Goal: Task Accomplishment & Management: Manage account settings

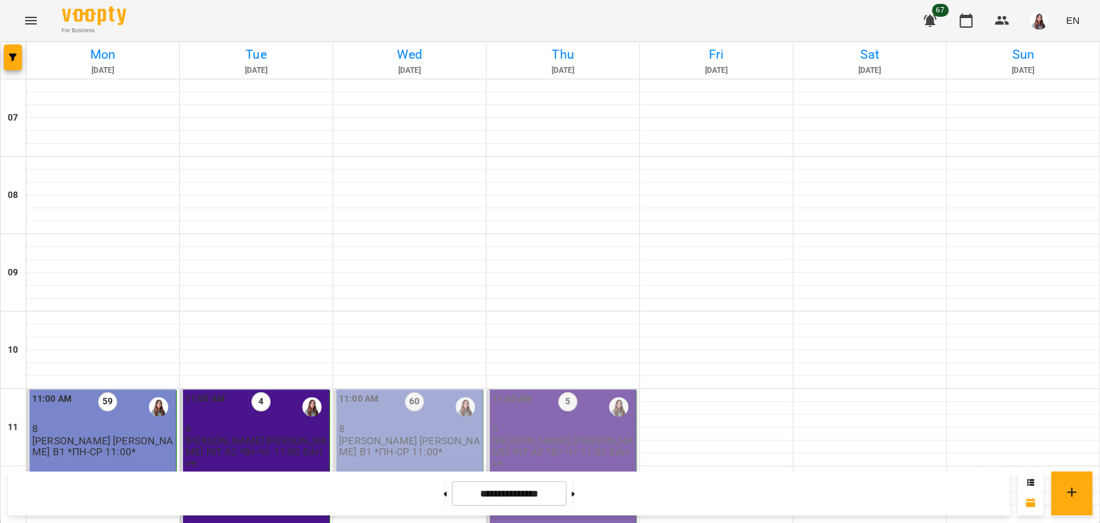
scroll to position [88, 0]
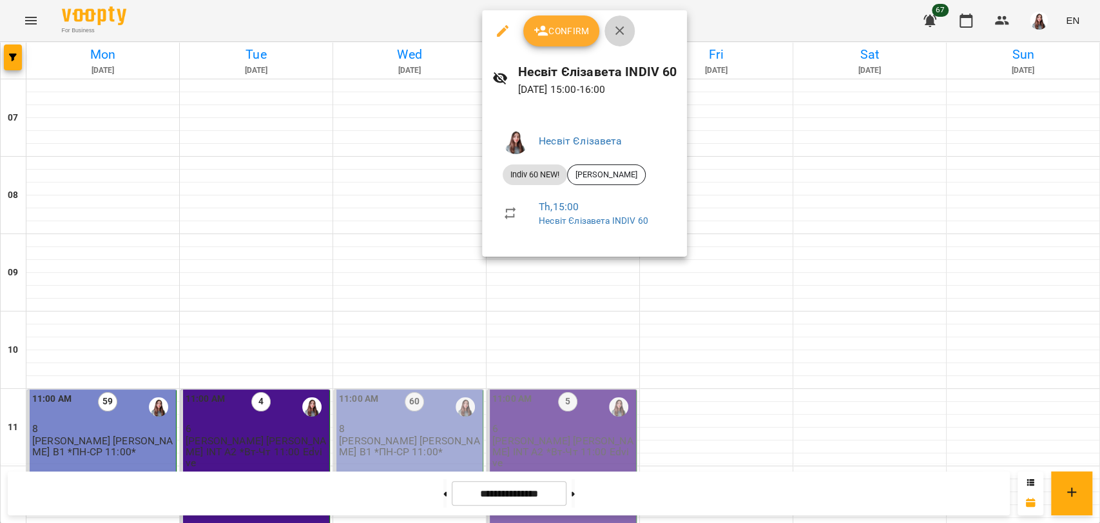
click at [626, 31] on icon "button" at bounding box center [619, 30] width 15 height 15
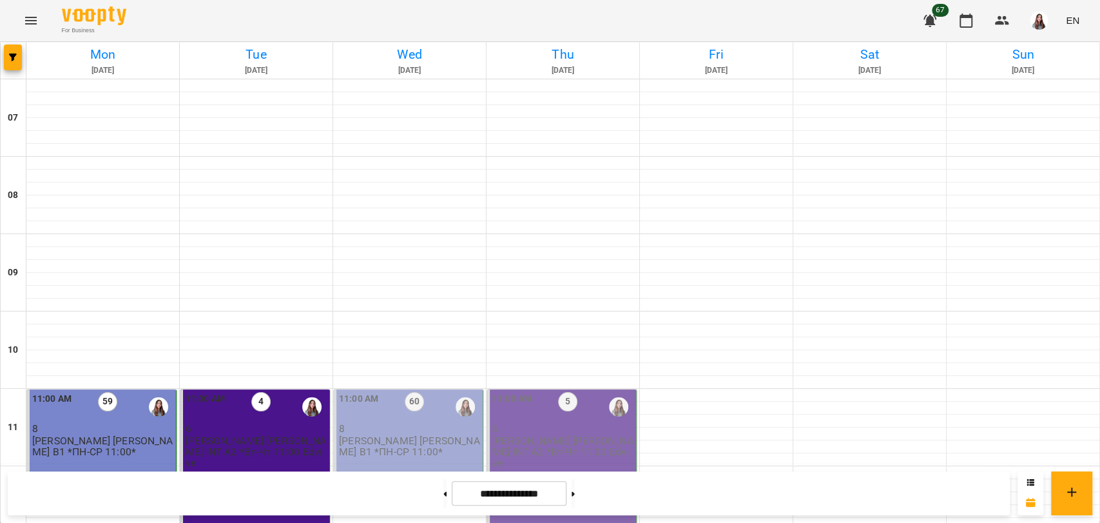
scroll to position [501, 0]
click at [928, 22] on icon "button" at bounding box center [929, 21] width 13 height 12
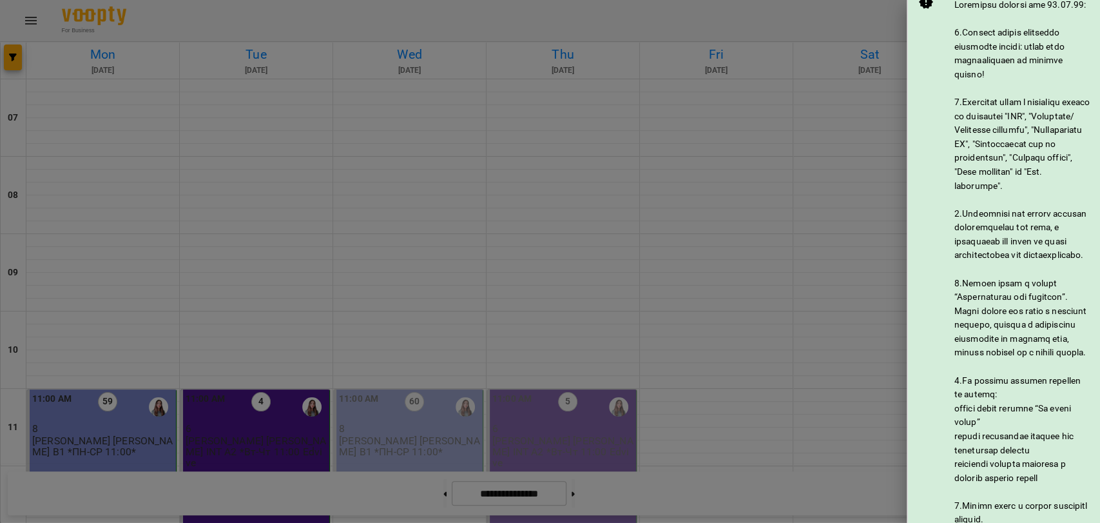
scroll to position [0, 0]
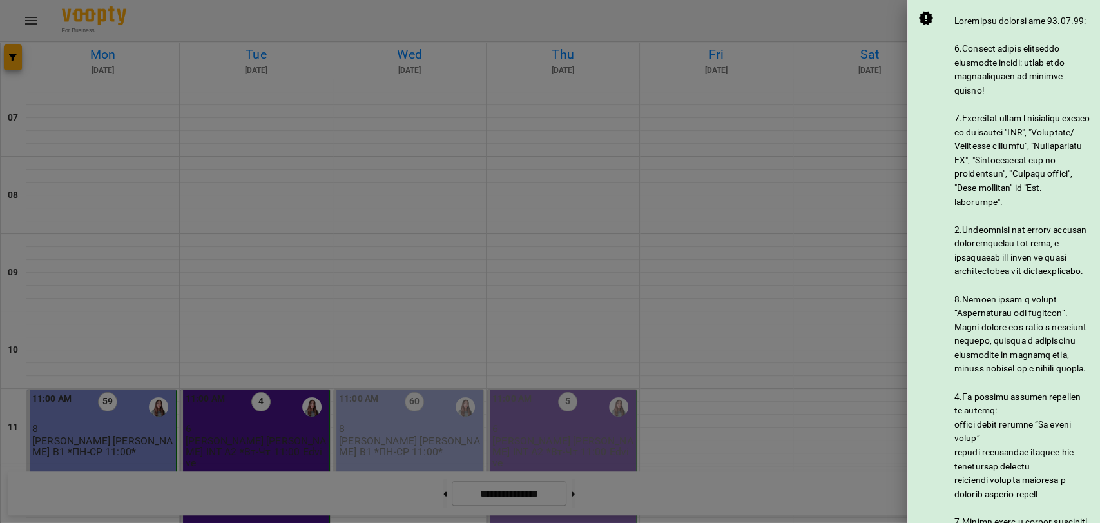
click at [1013, 147] on div "@vooptynews" at bounding box center [1022, 459] width 136 height 890
click at [862, 90] on div at bounding box center [550, 261] width 1100 height 523
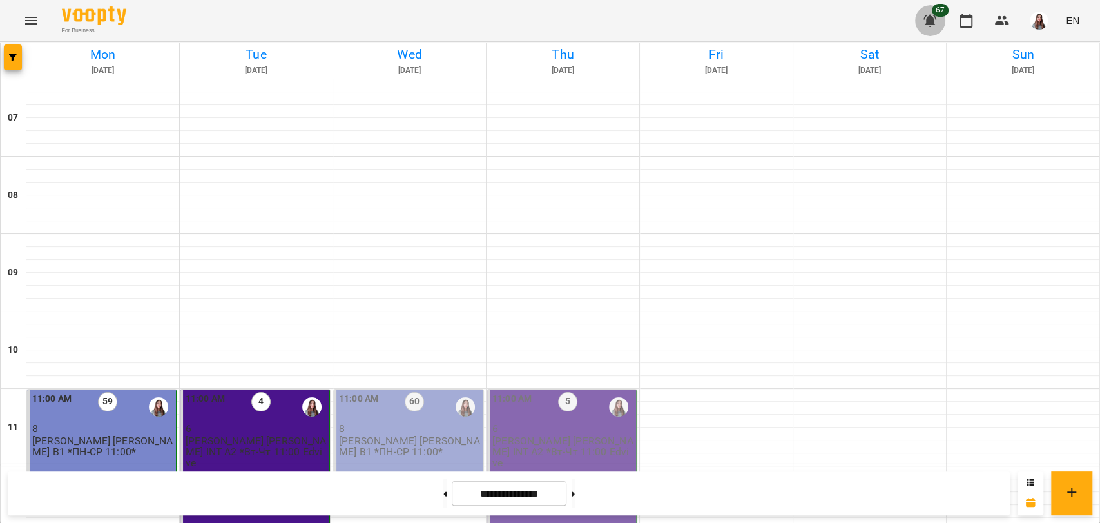
click at [931, 18] on icon "button" at bounding box center [929, 21] width 13 height 12
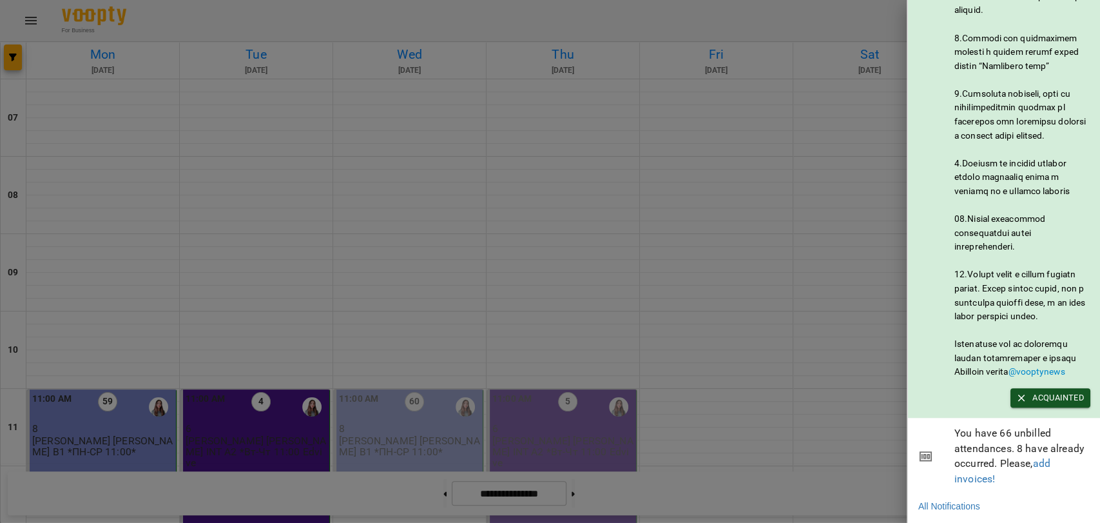
scroll to position [635, 0]
click at [1055, 391] on span "Acquainted" at bounding box center [1050, 398] width 67 height 14
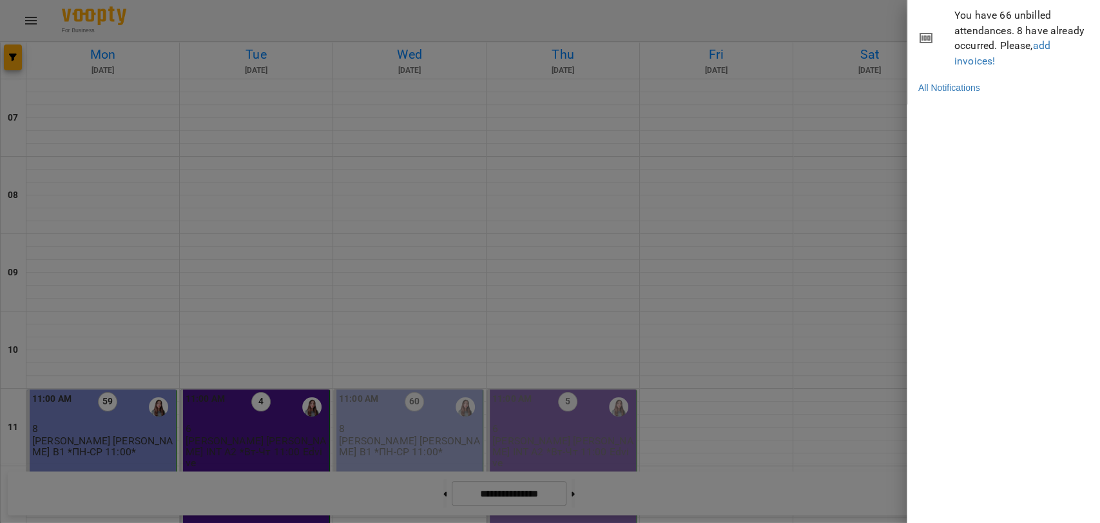
click at [846, 188] on div at bounding box center [550, 261] width 1100 height 523
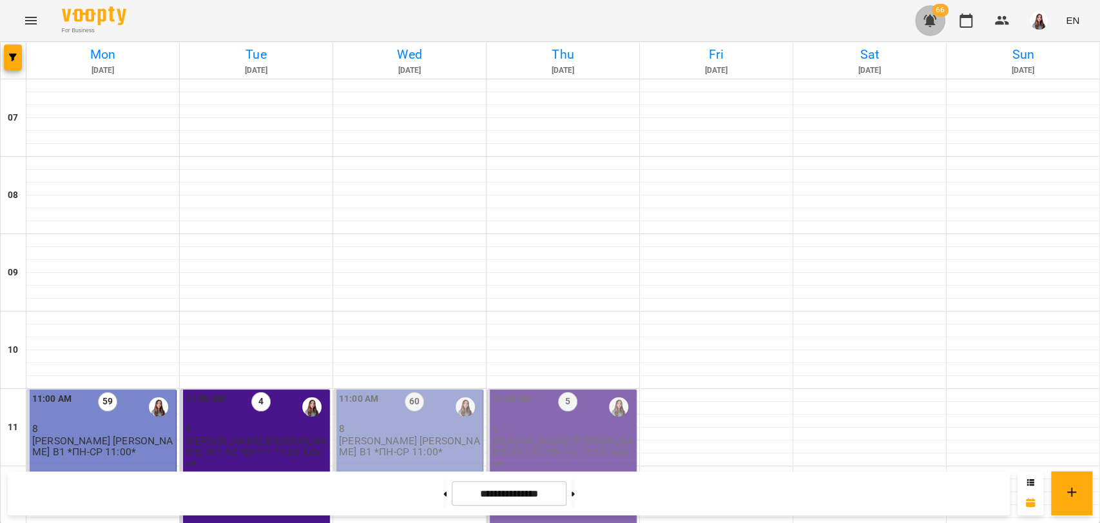
click at [934, 17] on icon "button" at bounding box center [929, 20] width 15 height 15
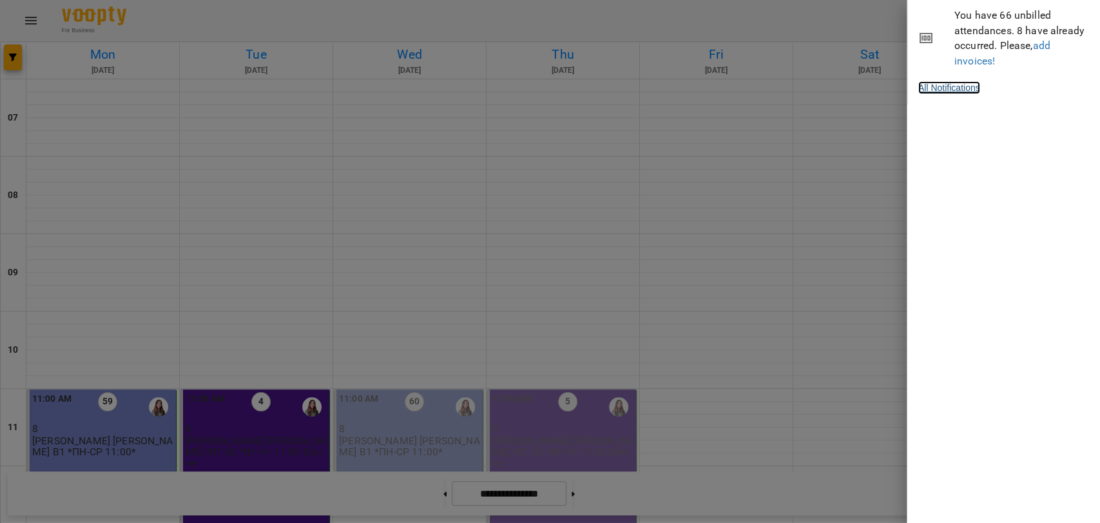
click at [955, 90] on link "All Notifications" at bounding box center [949, 87] width 62 height 13
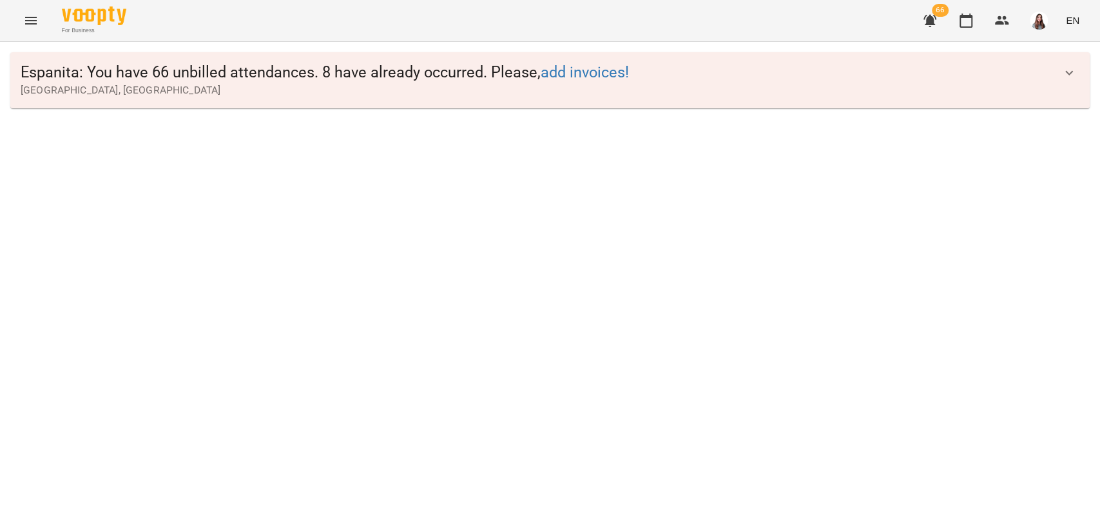
click at [934, 15] on icon "button" at bounding box center [929, 21] width 13 height 12
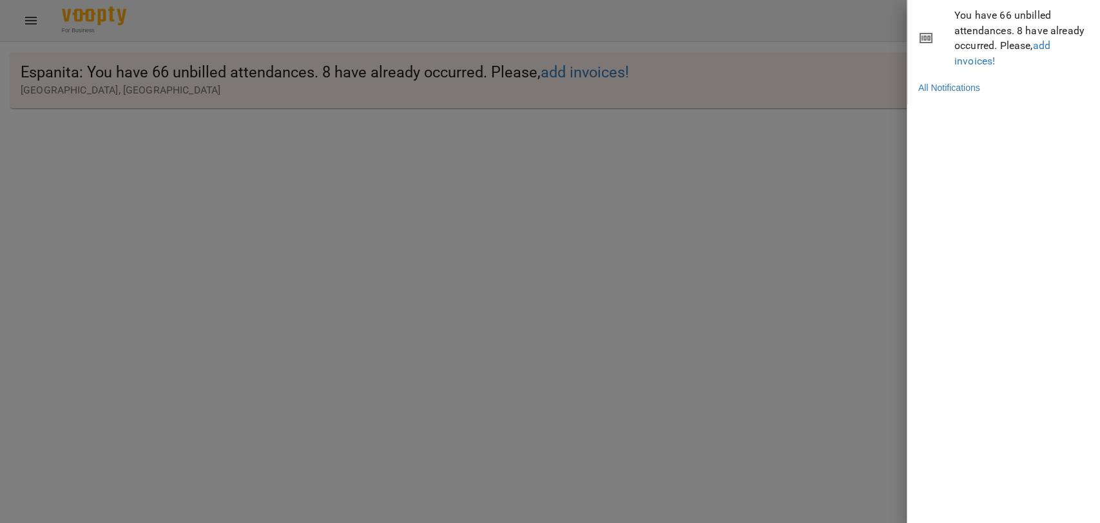
click at [776, 130] on div at bounding box center [550, 261] width 1100 height 523
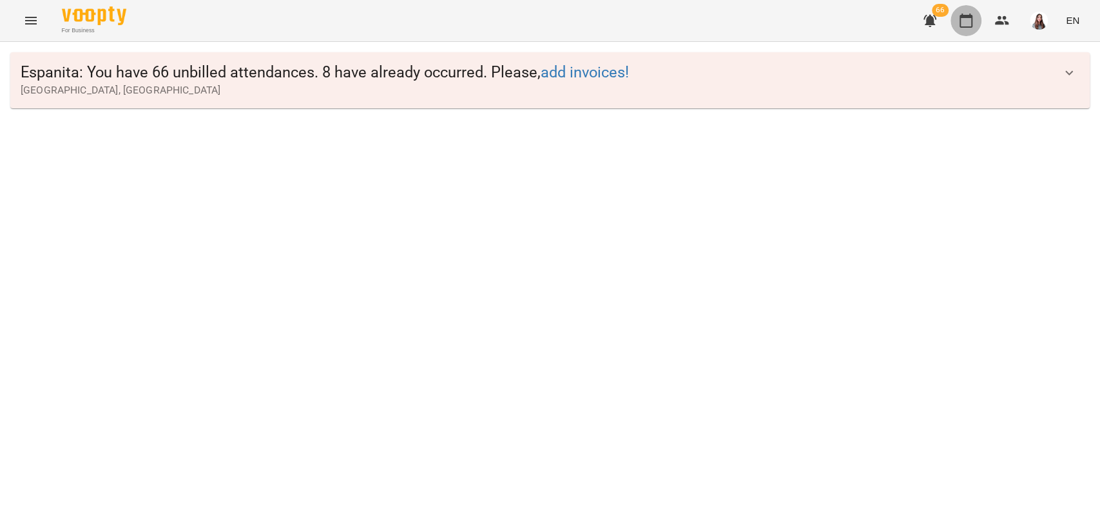
click at [961, 18] on icon "button" at bounding box center [966, 21] width 13 height 14
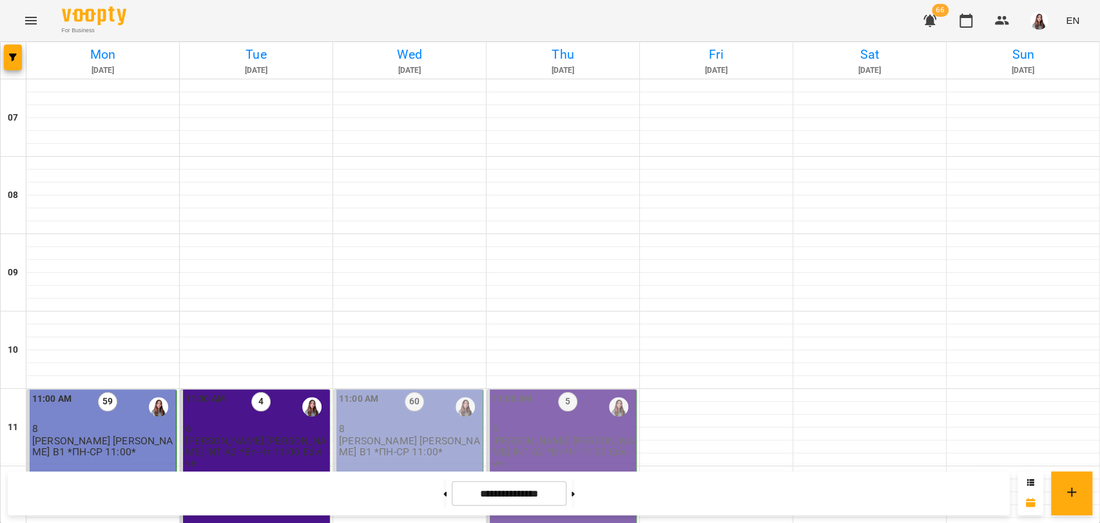
scroll to position [129, 0]
click at [1029, 27] on button "button" at bounding box center [1039, 21] width 34 height 34
click at [1031, 43] on span "Несвіт Єлізавета" at bounding box center [1040, 48] width 87 height 15
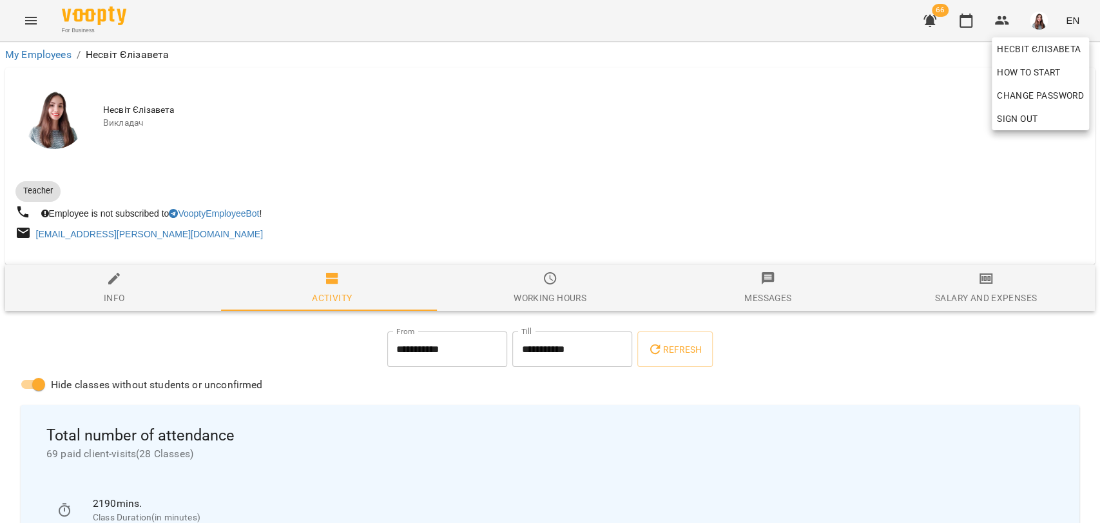
click at [707, 86] on div at bounding box center [550, 261] width 1100 height 523
click at [965, 19] on icon "button" at bounding box center [965, 20] width 15 height 15
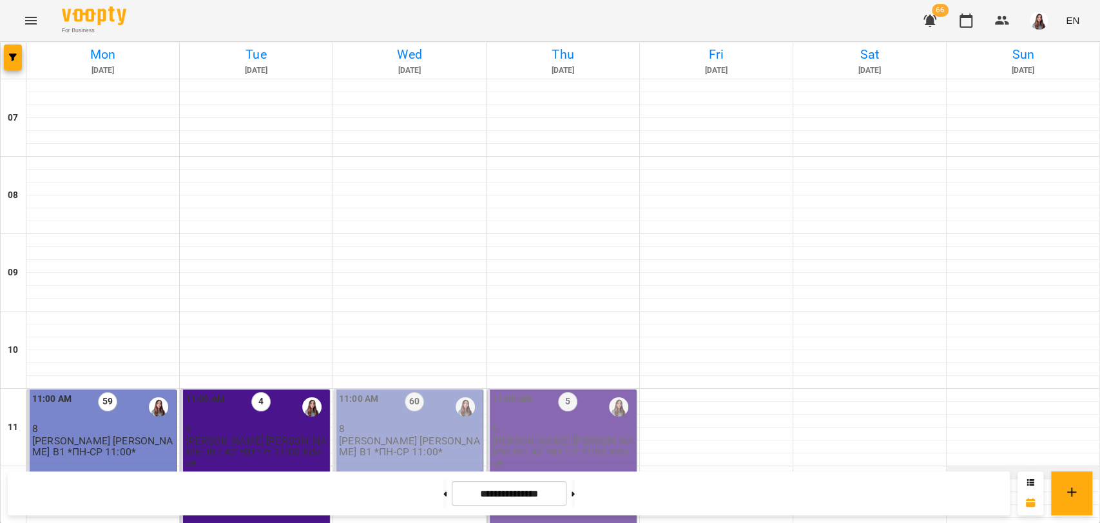
scroll to position [215, 0]
